Goal: Transaction & Acquisition: Purchase product/service

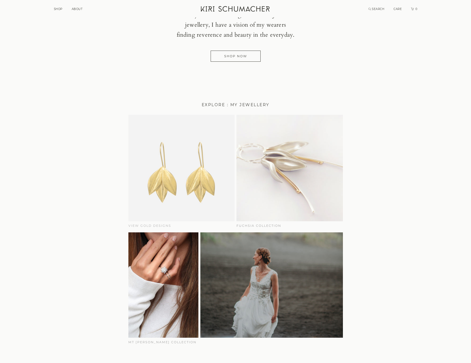
scroll to position [222, 0]
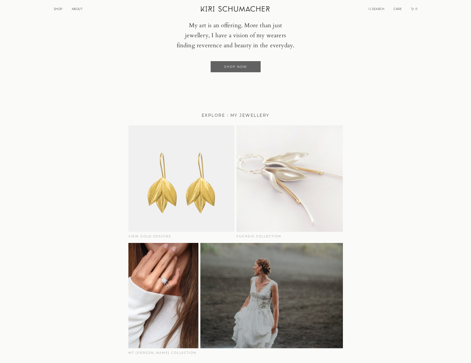
click at [241, 61] on link "Shop Now" at bounding box center [236, 66] width 50 height 11
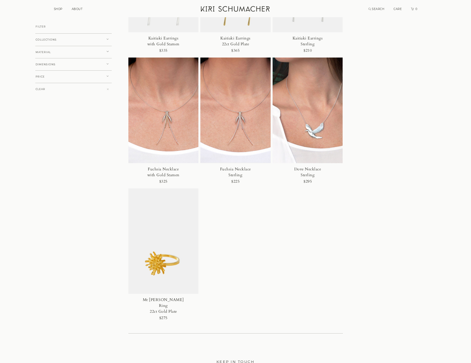
scroll to position [2112, 0]
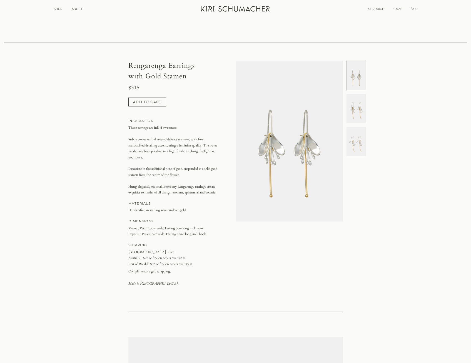
click at [359, 94] on img at bounding box center [356, 108] width 19 height 29
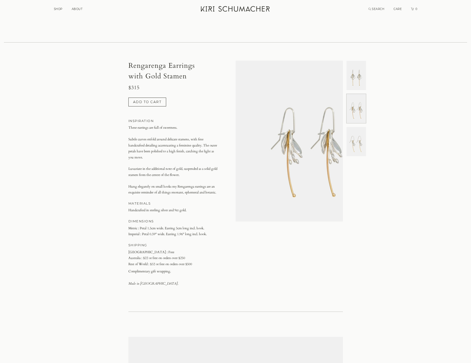
scroll to position [0, 107]
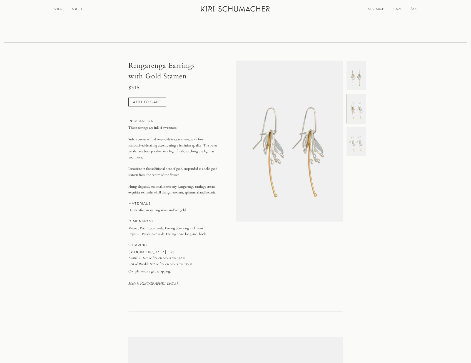
click at [361, 130] on img at bounding box center [356, 141] width 19 height 29
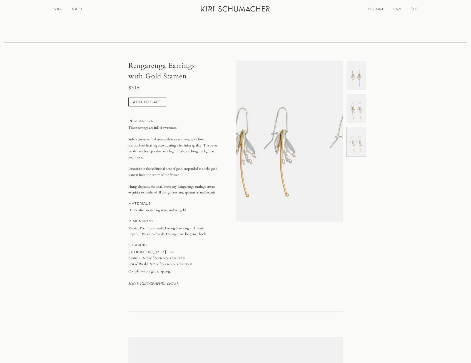
scroll to position [0, 215]
